Goal: Transaction & Acquisition: Book appointment/travel/reservation

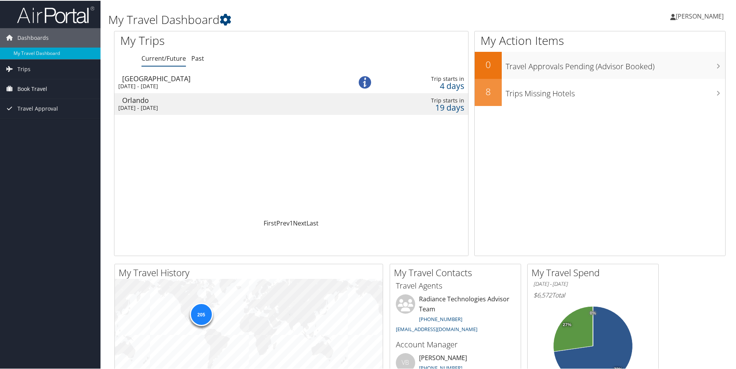
click at [24, 90] on span "Book Travel" at bounding box center [32, 87] width 30 height 19
click at [38, 125] on link "Book/Manage Online Trips" at bounding box center [50, 127] width 101 height 12
click at [43, 124] on link "Book/Manage Online Trips" at bounding box center [50, 127] width 101 height 12
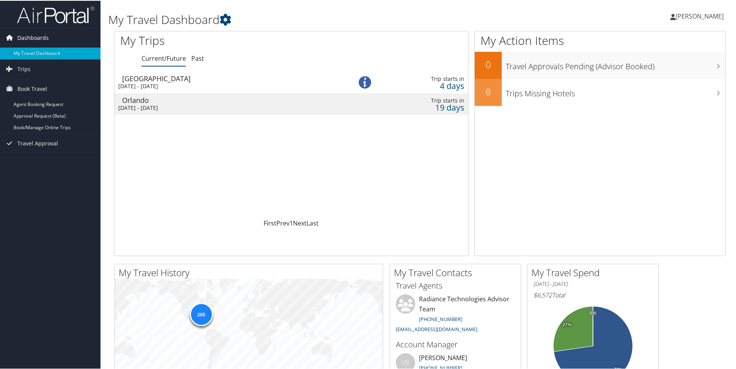
click at [36, 33] on span "Dashboards" at bounding box center [32, 36] width 31 height 19
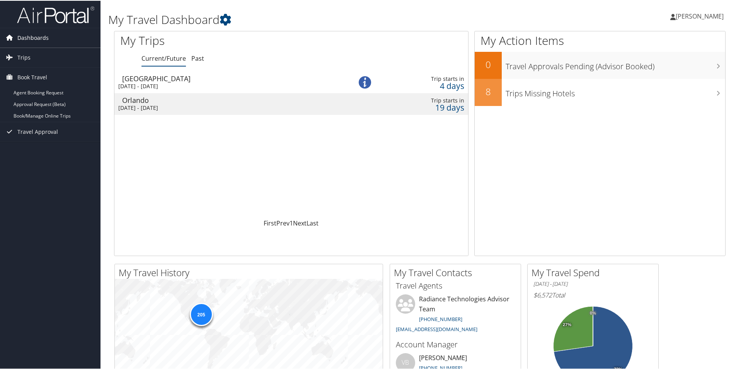
click at [43, 36] on span "Dashboards" at bounding box center [32, 36] width 31 height 19
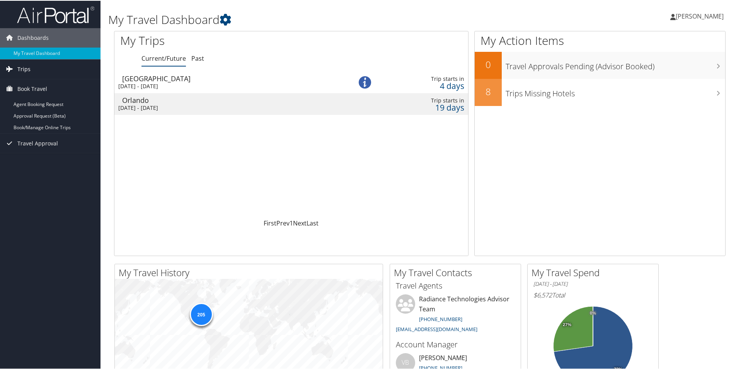
click at [23, 65] on span "Trips" at bounding box center [23, 68] width 13 height 19
